Goal: Navigation & Orientation: Find specific page/section

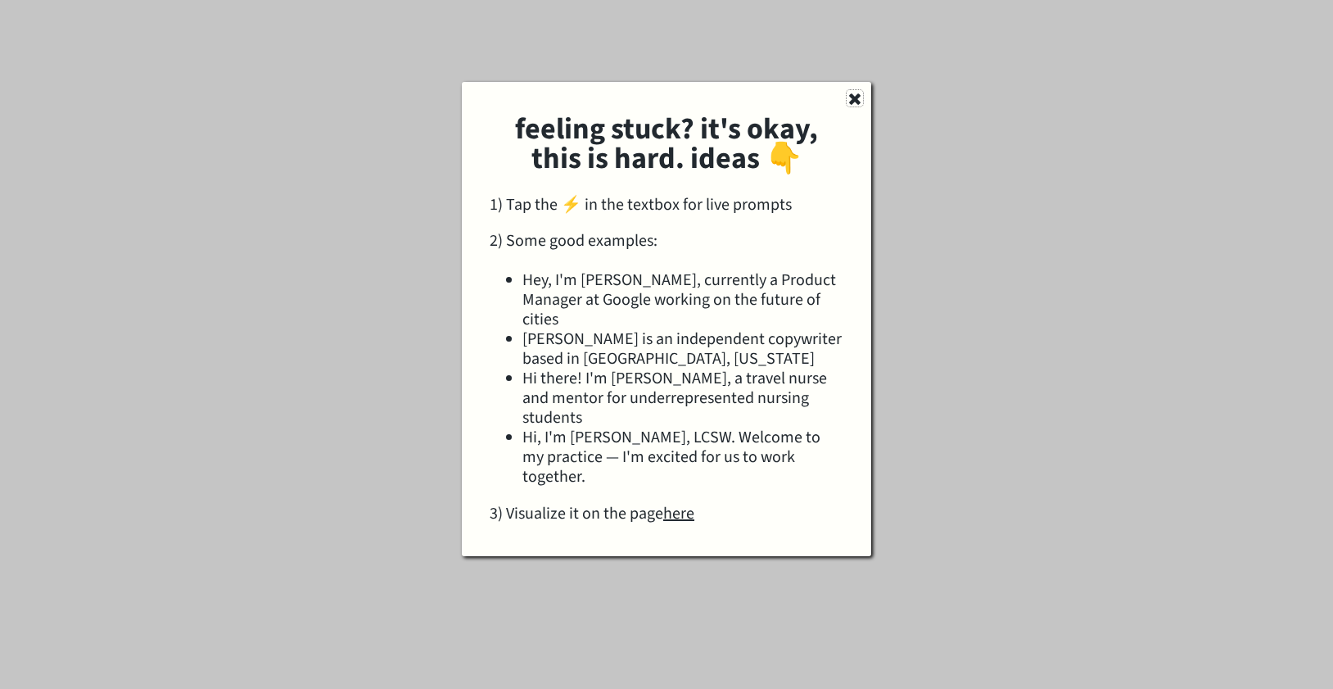
click at [851, 93] on icon at bounding box center [855, 98] width 16 height 16
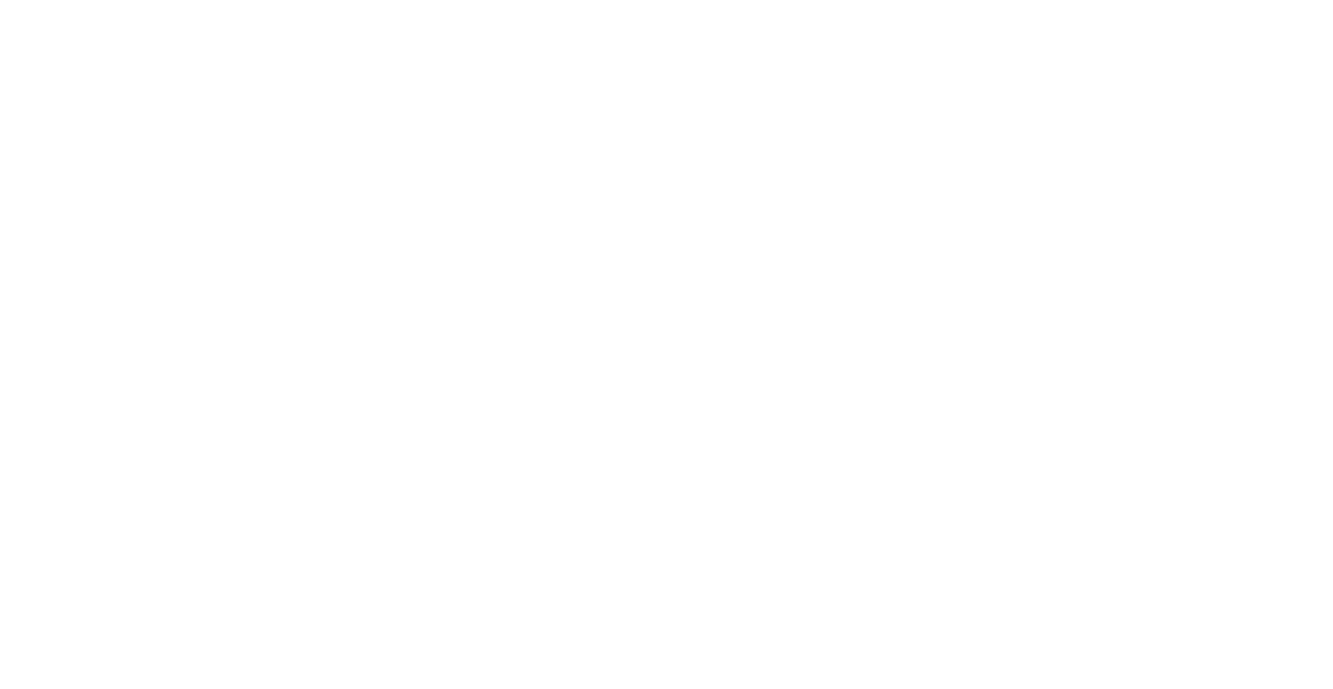
drag, startPoint x: 1065, startPoint y: 346, endPoint x: 1045, endPoint y: 346, distance: 19.7
